Goal: Transaction & Acquisition: Purchase product/service

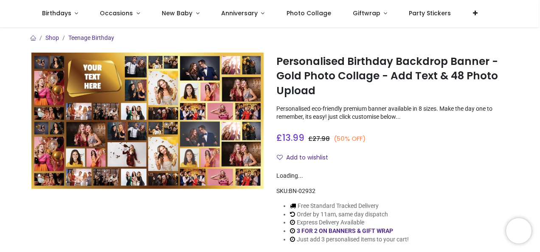
scroll to position [42, 0]
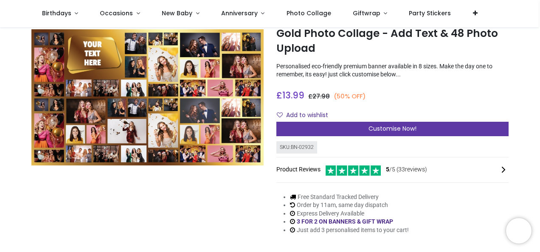
click at [381, 126] on span "Customise Now!" at bounding box center [392, 128] width 48 height 8
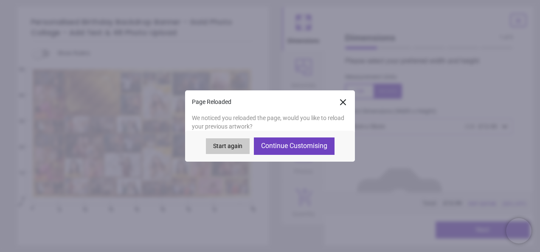
click at [310, 147] on button "Continue Customising" at bounding box center [294, 145] width 81 height 17
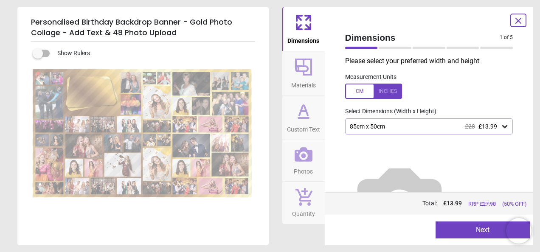
type textarea "**********"
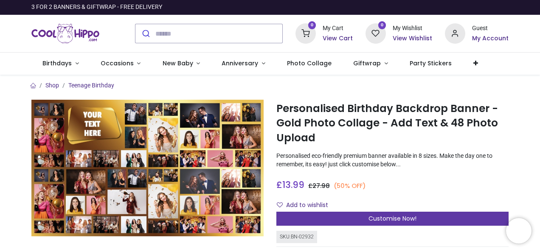
click at [368, 218] on span "Customise Now!" at bounding box center [392, 218] width 48 height 8
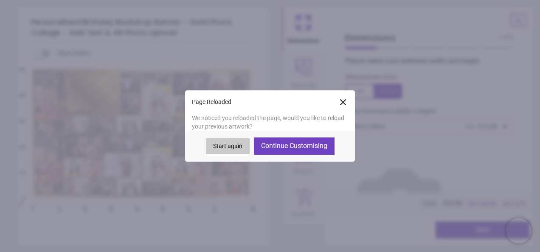
click at [291, 143] on button "Continue Customising" at bounding box center [294, 145] width 81 height 17
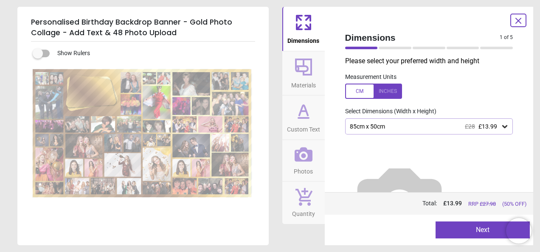
type textarea "**********"
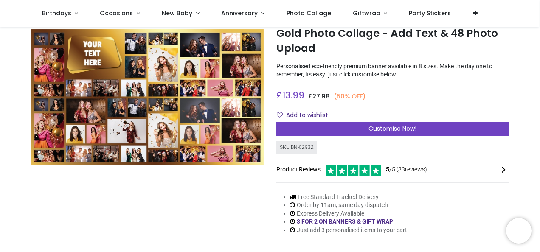
scroll to position [127, 0]
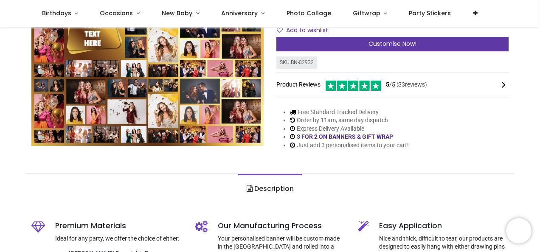
click at [391, 42] on span "Customise Now!" at bounding box center [392, 43] width 48 height 8
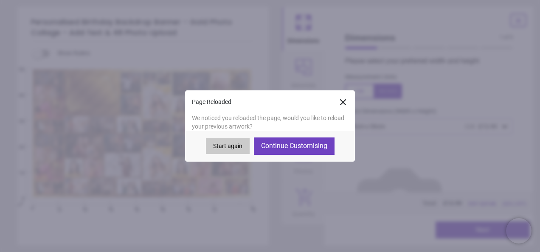
click at [293, 145] on button "Continue Customising" at bounding box center [294, 145] width 81 height 17
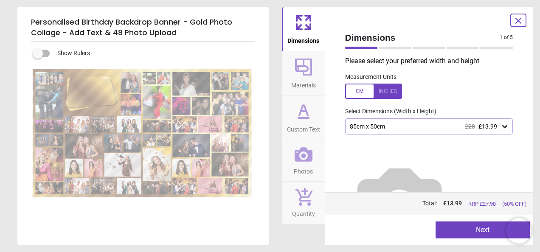
click at [463, 228] on button "Next" at bounding box center [482, 229] width 94 height 17
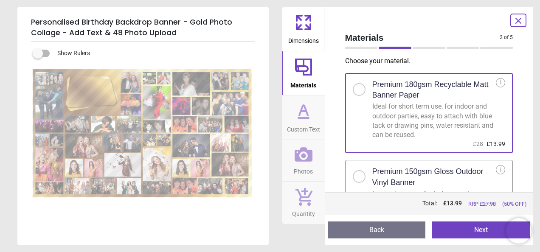
type textarea "**********"
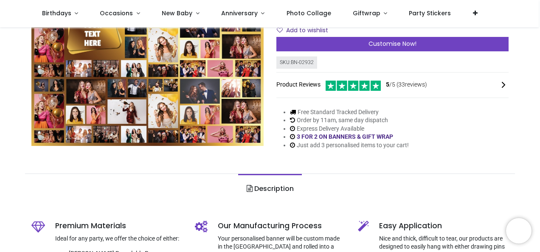
scroll to position [42, 0]
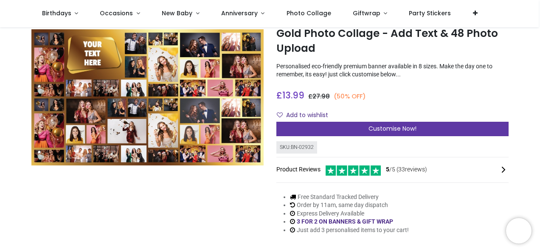
click at [385, 128] on span "Customise Now!" at bounding box center [392, 128] width 48 height 8
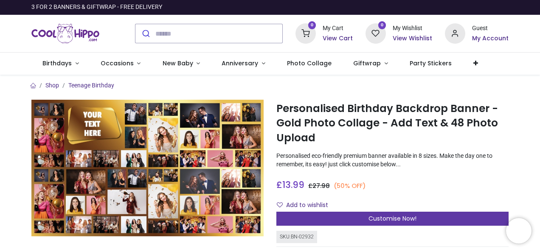
click at [340, 220] on div "Customise Now!" at bounding box center [392, 219] width 232 height 14
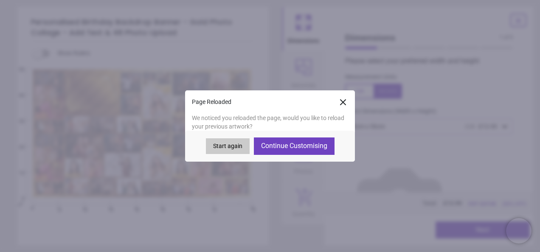
click at [300, 140] on button "Continue Customising" at bounding box center [294, 145] width 81 height 17
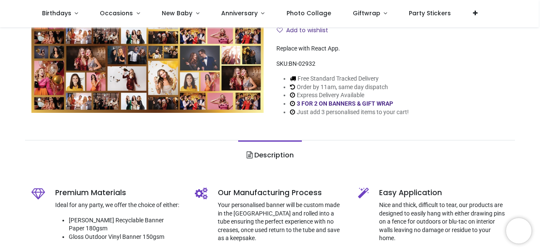
scroll to position [42, 0]
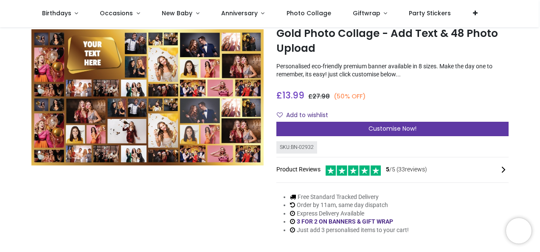
click at [387, 128] on span "Customise Now!" at bounding box center [392, 128] width 48 height 8
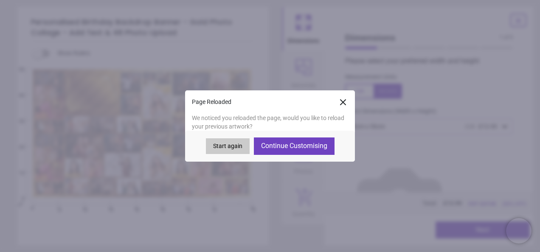
click at [290, 140] on button "Continue Customising" at bounding box center [294, 145] width 81 height 17
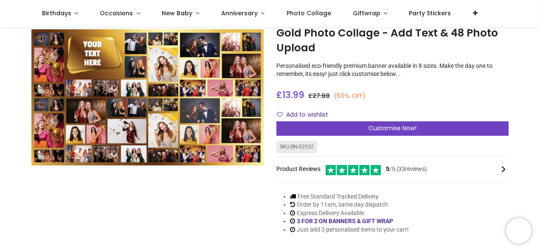
scroll to position [42, 0]
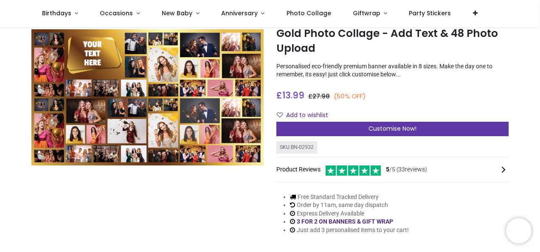
click at [348, 126] on div "Customise Now!" at bounding box center [392, 129] width 232 height 14
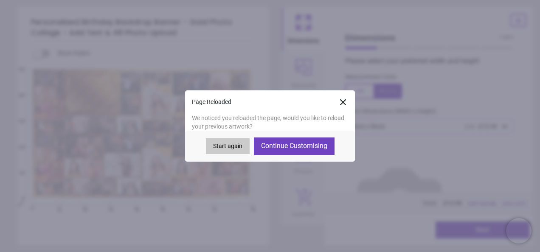
click at [274, 145] on button "Continue Customising" at bounding box center [294, 145] width 81 height 17
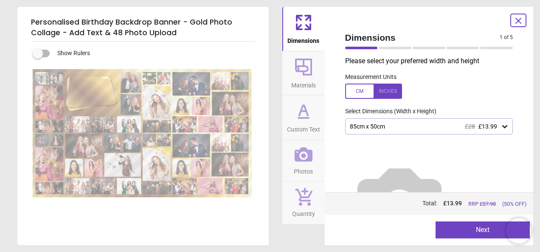
click at [477, 229] on button "Next" at bounding box center [482, 229] width 94 height 17
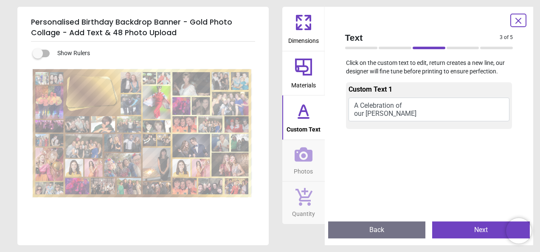
type textarea "**********"
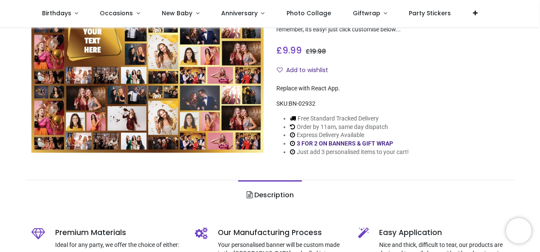
scroll to position [85, 0]
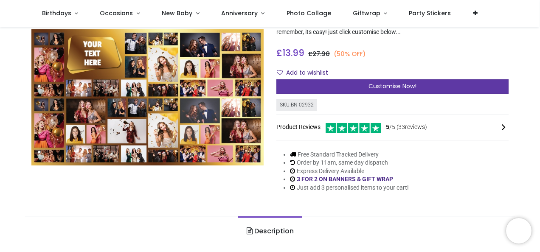
click at [407, 89] on span "Customise Now!" at bounding box center [392, 86] width 48 height 8
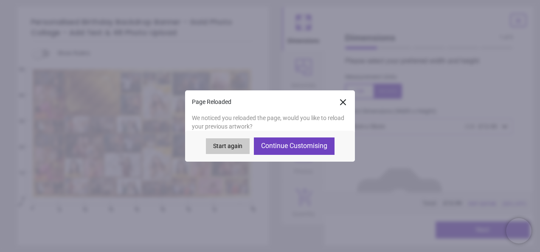
click at [288, 146] on button "Continue Customising" at bounding box center [294, 145] width 81 height 17
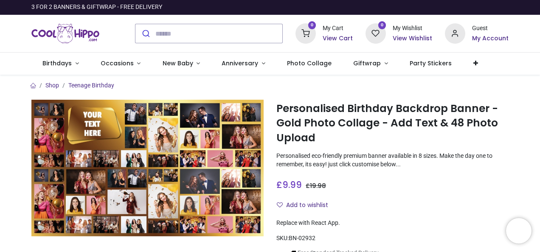
scroll to position [127, 0]
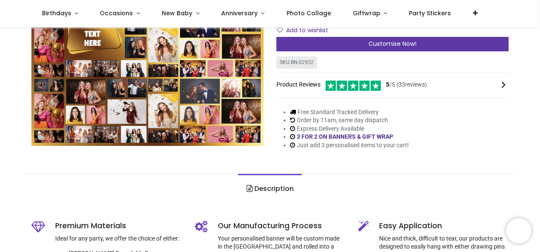
click at [390, 41] on span "Customise Now!" at bounding box center [392, 43] width 48 height 8
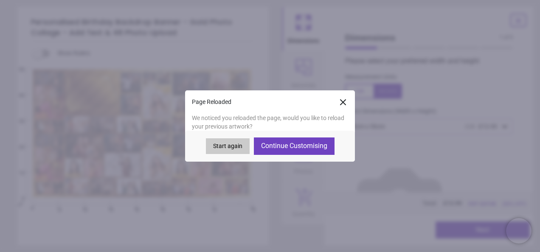
click at [291, 144] on button "Continue Customising" at bounding box center [294, 145] width 81 height 17
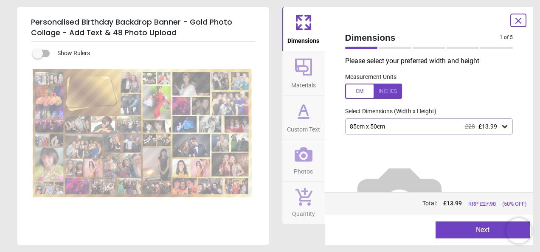
click at [481, 229] on button "Next" at bounding box center [482, 229] width 94 height 17
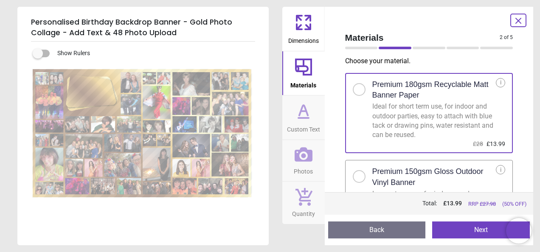
type textarea "**********"
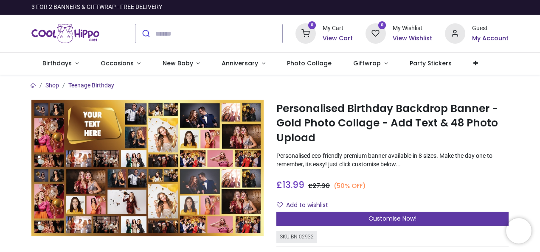
click at [398, 217] on span "Customise Now!" at bounding box center [392, 218] width 48 height 8
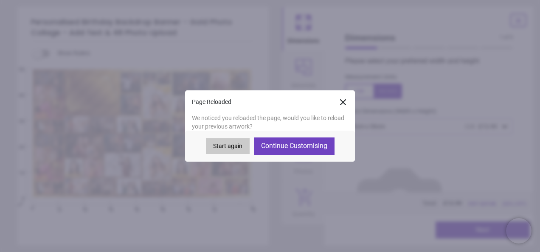
click at [286, 149] on button "Continue Customising" at bounding box center [294, 145] width 81 height 17
click at [464, 226] on button "Next" at bounding box center [482, 229] width 94 height 17
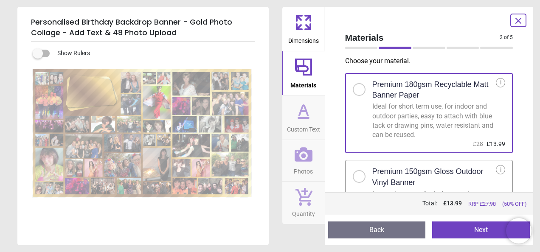
type textarea "**********"
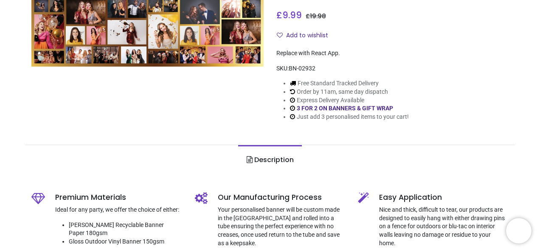
scroll to position [85, 0]
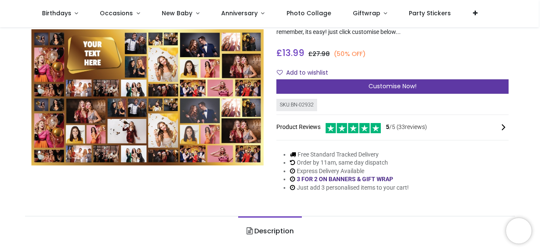
click at [338, 82] on div "Customise Now!" at bounding box center [392, 86] width 232 height 14
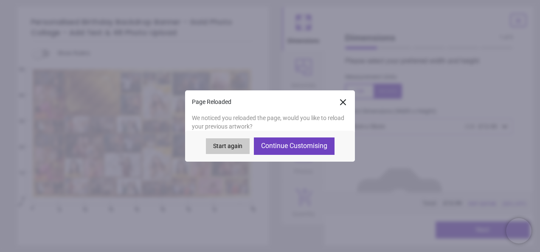
click at [304, 149] on button "Continue Customising" at bounding box center [294, 145] width 81 height 17
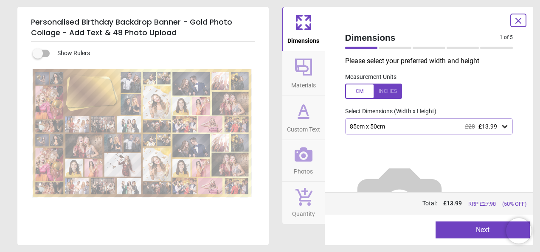
click at [454, 227] on button "Next" at bounding box center [482, 229] width 94 height 17
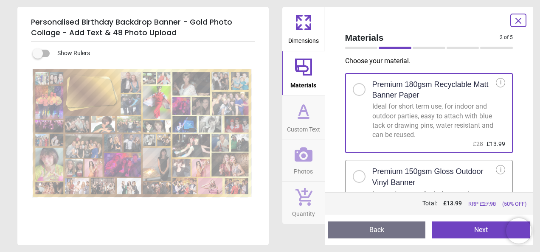
type textarea "**********"
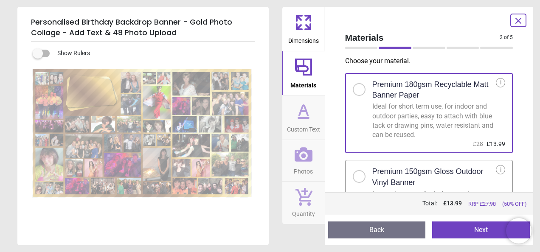
click at [465, 231] on button "Next" at bounding box center [481, 229] width 98 height 17
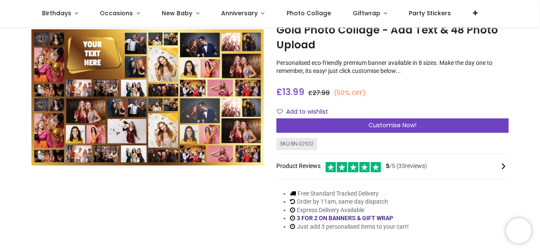
scroll to position [42, 0]
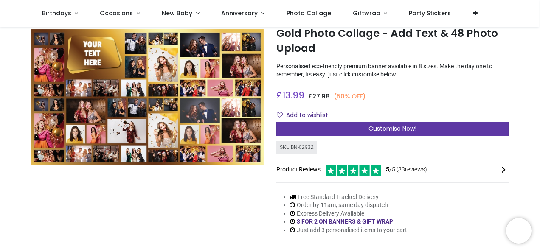
click at [385, 127] on span "Customise Now!" at bounding box center [392, 128] width 48 height 8
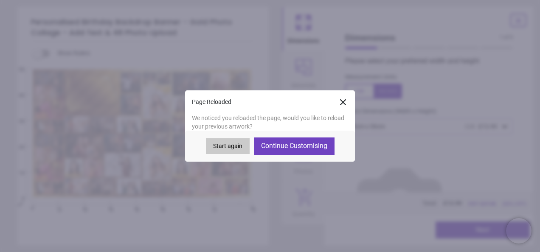
click at [290, 147] on button "Continue Customising" at bounding box center [294, 145] width 81 height 17
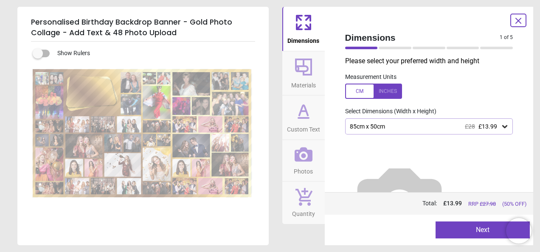
click at [467, 231] on button "Next" at bounding box center [482, 229] width 94 height 17
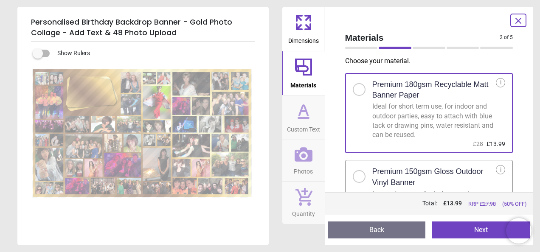
click at [471, 230] on button "Next" at bounding box center [481, 229] width 98 height 17
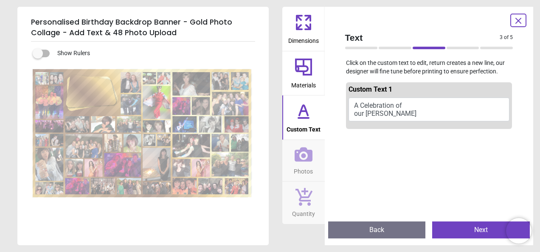
click at [471, 230] on button "Next" at bounding box center [481, 229] width 98 height 17
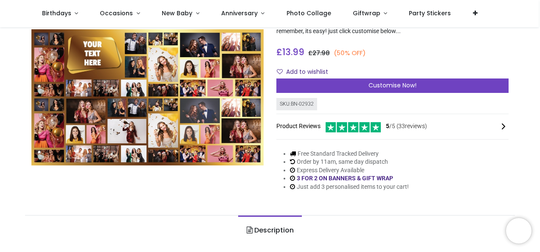
scroll to position [85, 0]
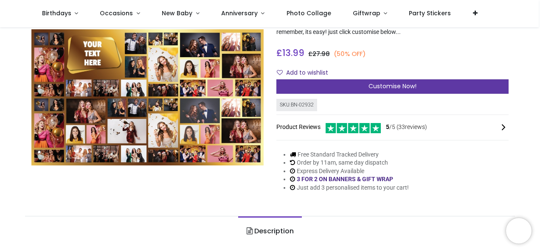
click at [378, 84] on span "Customise Now!" at bounding box center [392, 86] width 48 height 8
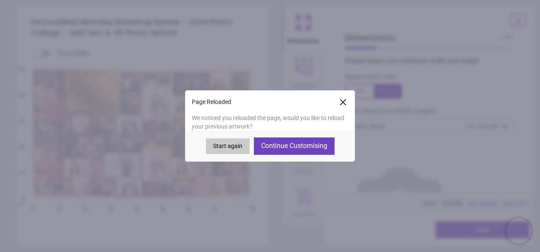
click at [276, 148] on button "Continue Customising" at bounding box center [294, 145] width 81 height 17
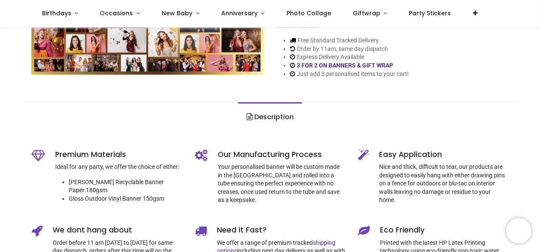
scroll to position [127, 0]
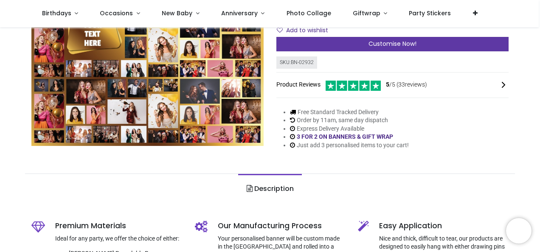
click at [350, 42] on div "Customise Now!" at bounding box center [392, 44] width 232 height 14
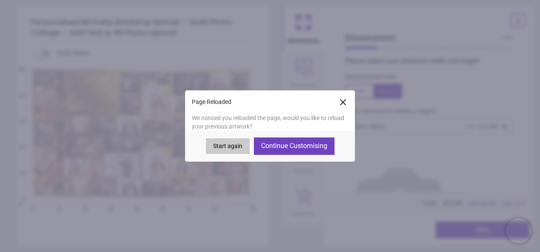
click at [314, 147] on button "Continue Customising" at bounding box center [294, 145] width 81 height 17
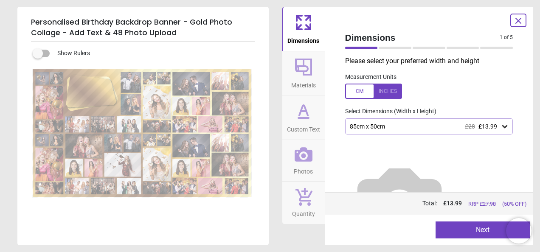
click at [472, 232] on button "Next" at bounding box center [482, 229] width 94 height 17
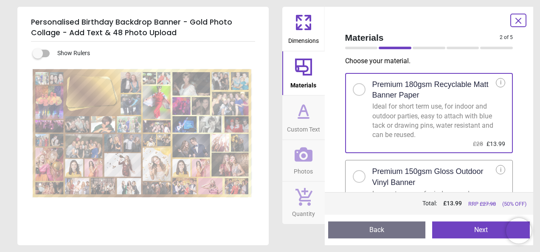
click at [474, 228] on button "Next" at bounding box center [481, 229] width 98 height 17
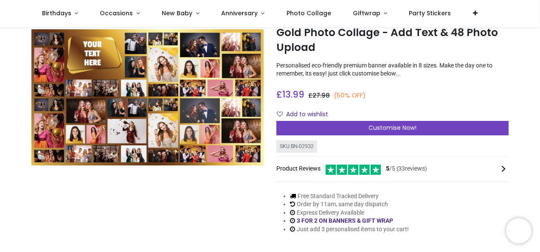
scroll to position [42, 0]
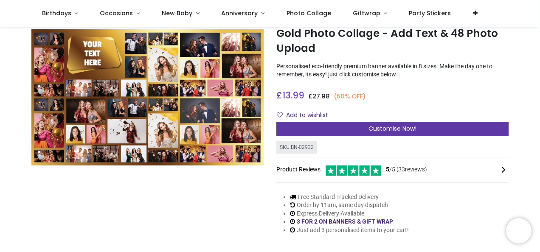
click at [392, 126] on span "Customise Now!" at bounding box center [392, 128] width 48 height 8
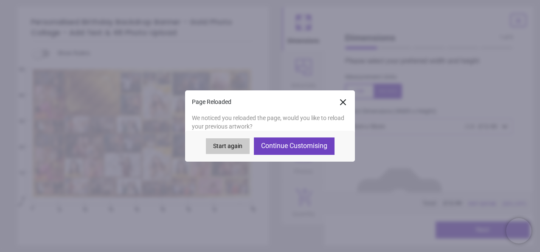
click at [284, 144] on button "Continue Customising" at bounding box center [294, 145] width 81 height 17
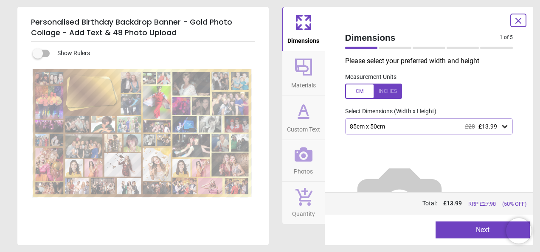
click at [471, 230] on button "Next" at bounding box center [482, 229] width 94 height 17
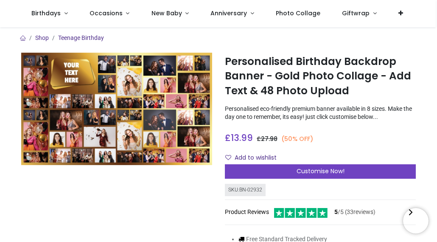
scroll to position [42, 0]
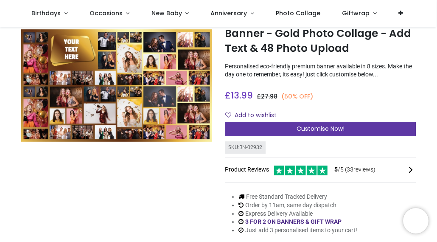
click at [305, 127] on span "Customise Now!" at bounding box center [321, 128] width 48 height 8
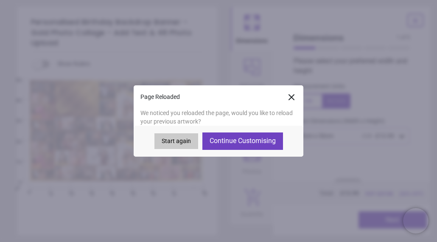
click at [257, 141] on button "Continue Customising" at bounding box center [242, 140] width 81 height 17
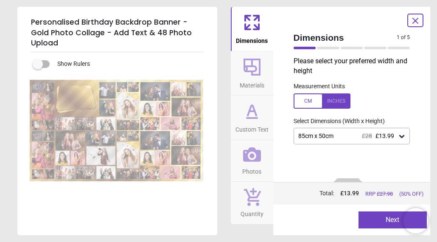
click at [393, 213] on button "Next" at bounding box center [392, 219] width 68 height 17
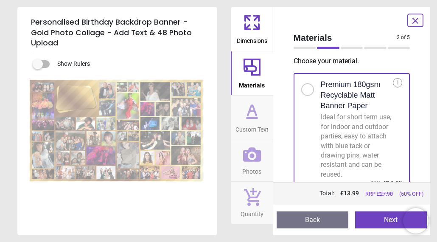
click at [380, 214] on button "Next" at bounding box center [391, 219] width 72 height 17
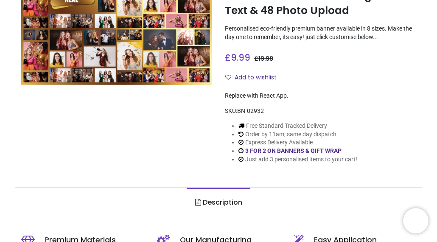
scroll to position [127, 0]
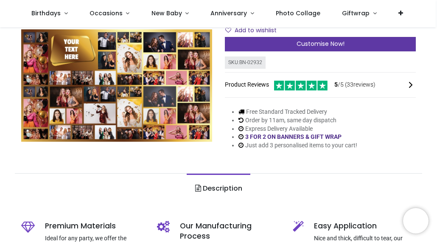
click at [308, 45] on span "Customise Now!" at bounding box center [321, 43] width 48 height 8
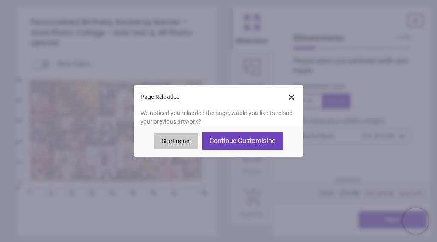
click at [260, 140] on button "Continue Customising" at bounding box center [242, 140] width 81 height 17
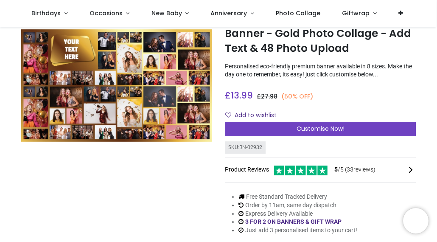
scroll to position [85, 0]
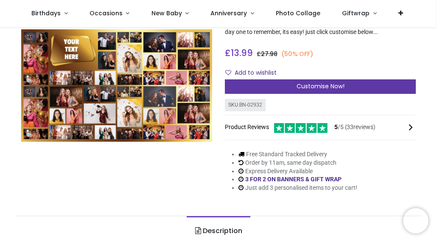
click at [304, 87] on span "Customise Now!" at bounding box center [321, 86] width 48 height 8
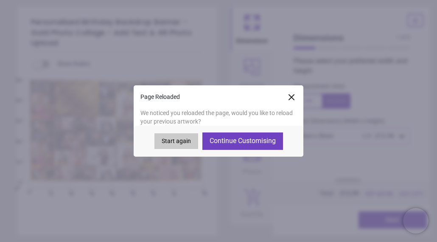
click at [270, 145] on button "Continue Customising" at bounding box center [242, 140] width 81 height 17
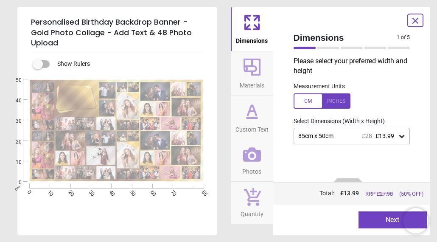
click at [270, 145] on button "Photos" at bounding box center [252, 161] width 42 height 42
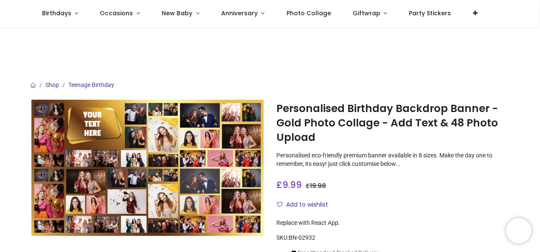
scroll to position [127, 0]
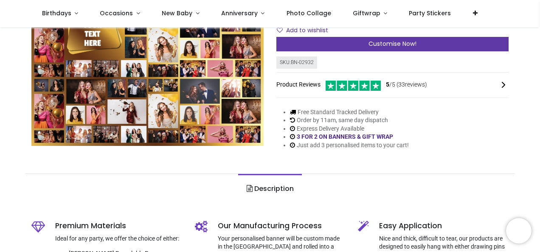
click at [358, 45] on div "Customise Now!" at bounding box center [392, 44] width 232 height 14
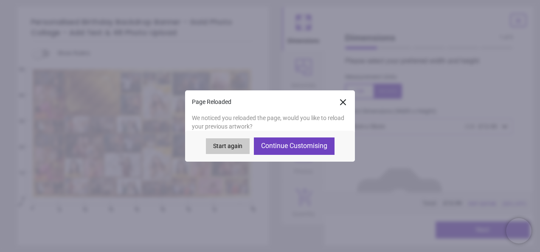
click at [294, 145] on button "Continue Customising" at bounding box center [294, 145] width 81 height 17
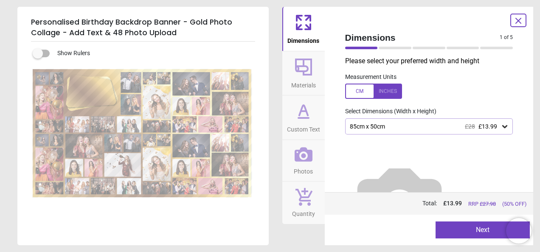
click at [470, 229] on button "Next" at bounding box center [482, 229] width 94 height 17
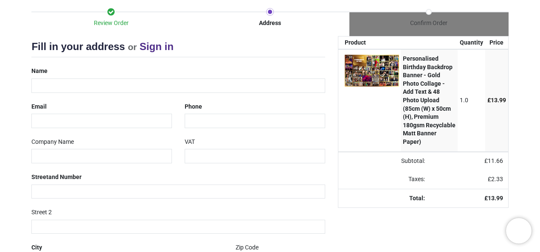
scroll to position [85, 0]
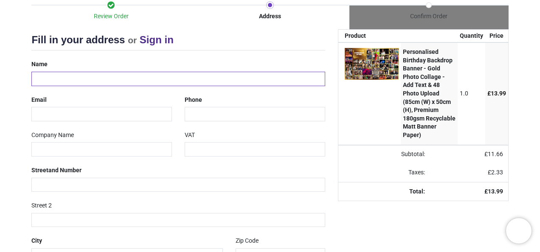
drag, startPoint x: 91, startPoint y: 80, endPoint x: 101, endPoint y: 77, distance: 11.0
click at [88, 70] on div "Name" at bounding box center [178, 71] width 306 height 28
type input "**********"
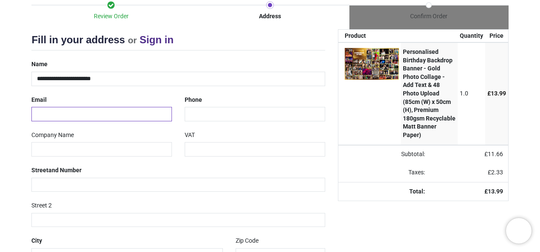
type input "**********"
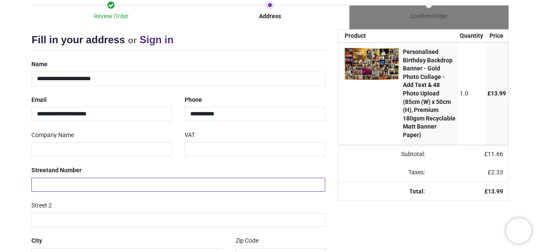
type input "**********"
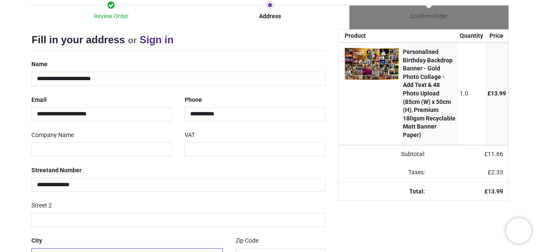
type input "**********"
type input "*******"
select select "***"
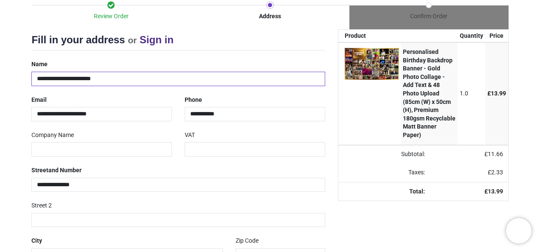
select select "***"
drag, startPoint x: 77, startPoint y: 77, endPoint x: 53, endPoint y: 78, distance: 24.2
click at [53, 78] on input "**********" at bounding box center [177, 79] width 293 height 14
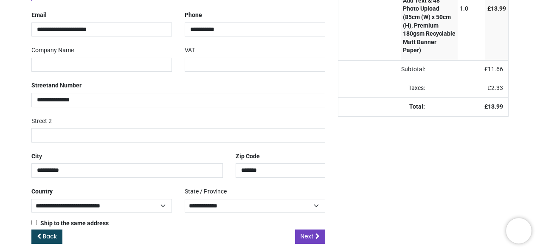
scroll to position [176, 0]
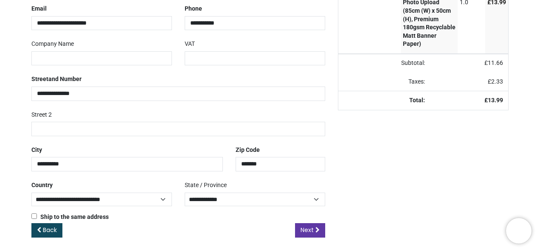
type input "**********"
click at [311, 229] on span "Next" at bounding box center [306, 230] width 13 height 8
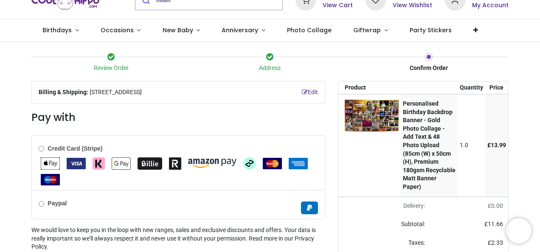
scroll to position [85, 0]
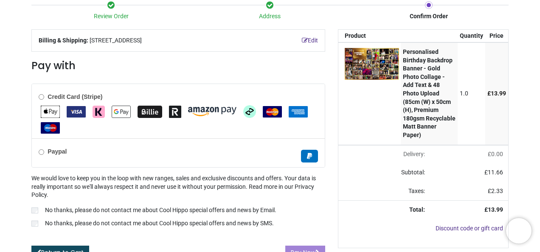
click at [42, 96] on div "Pay with Credit Card (Stripe)" at bounding box center [177, 159] width 293 height 201
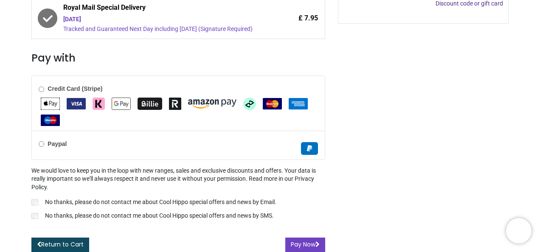
scroll to position [311, 0]
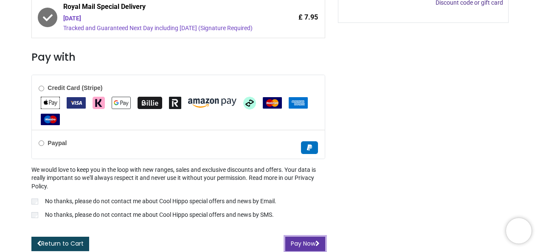
click at [309, 241] on button "Pay Now" at bounding box center [305, 244] width 40 height 14
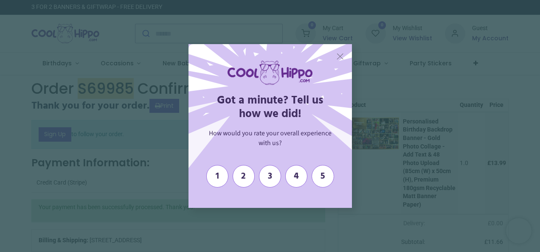
click at [339, 56] on span "X" at bounding box center [340, 55] width 8 height 11
